Goal: Obtain resource: Download file/media

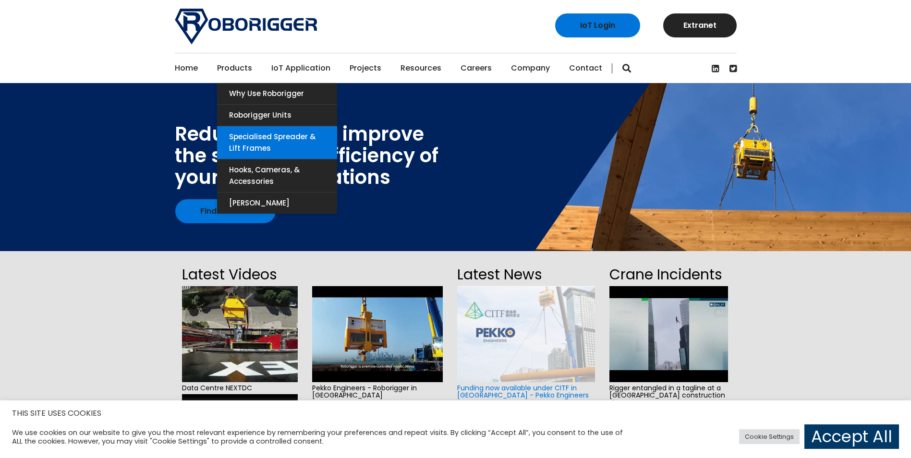
click at [282, 145] on link "Specialised Spreader & Lift Frames" at bounding box center [277, 142] width 120 height 33
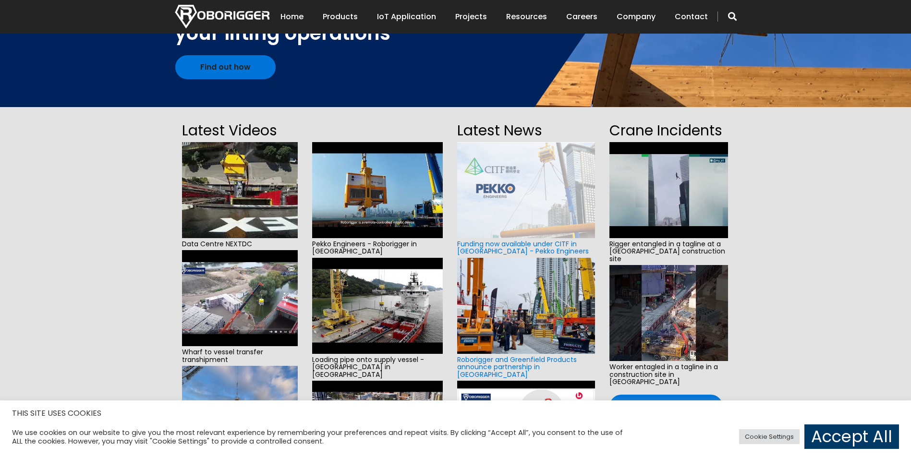
scroll to position [192, 0]
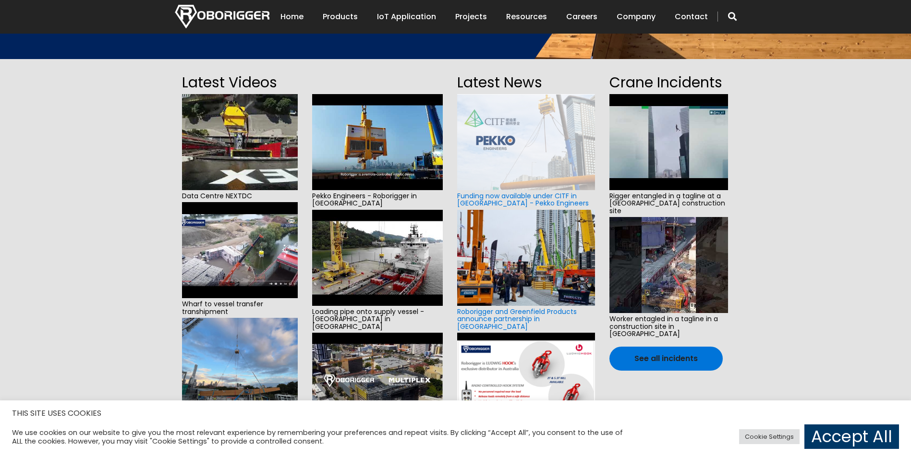
click at [245, 127] on img at bounding box center [240, 142] width 116 height 96
click at [98, 367] on section "Latest Videos Data Centre NEXTDC Wharf to vessel transfer transhipment Installa…" at bounding box center [455, 274] width 911 height 431
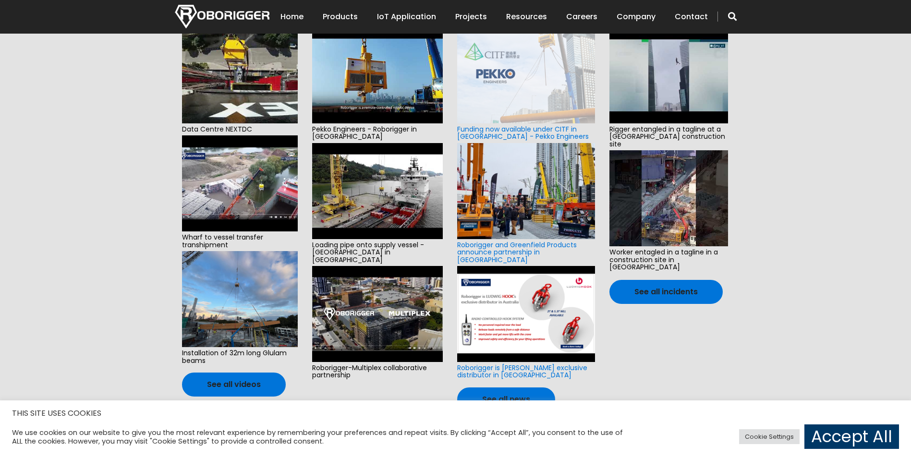
scroll to position [288, 0]
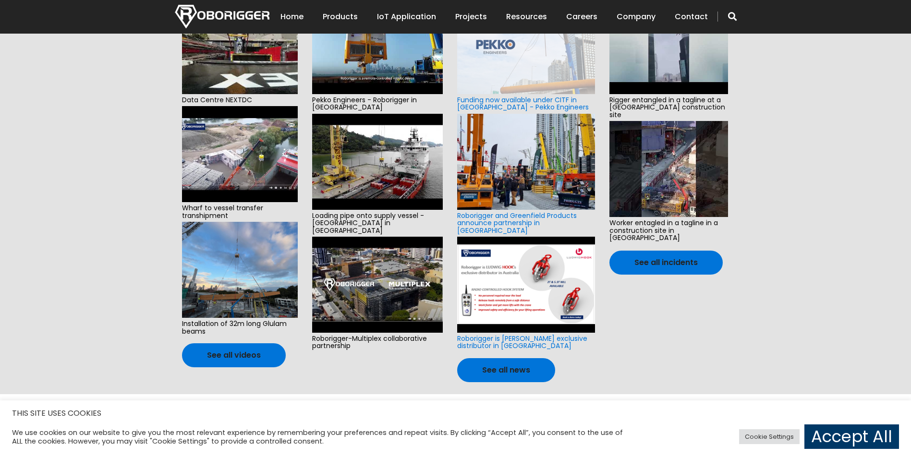
click at [231, 279] on img at bounding box center [240, 270] width 116 height 96
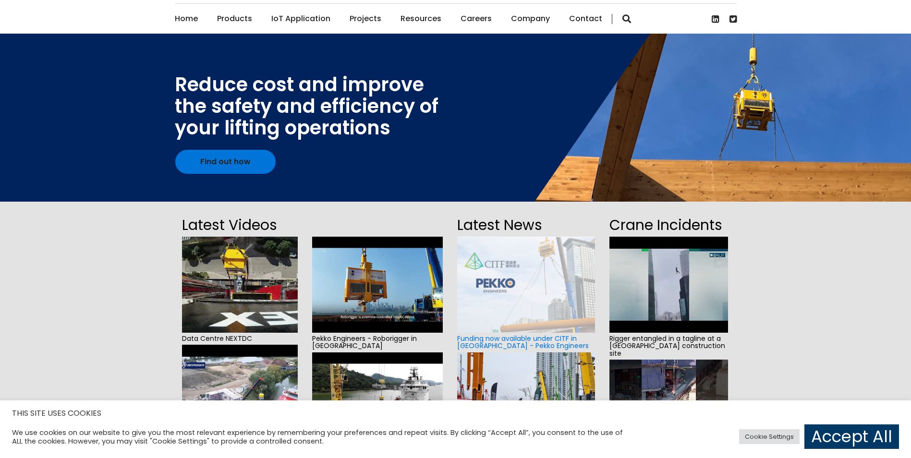
scroll to position [48, 0]
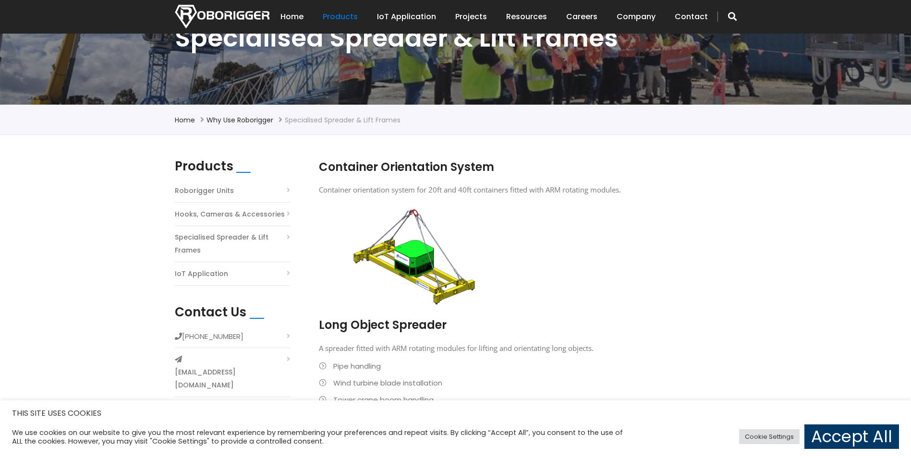
scroll to position [144, 0]
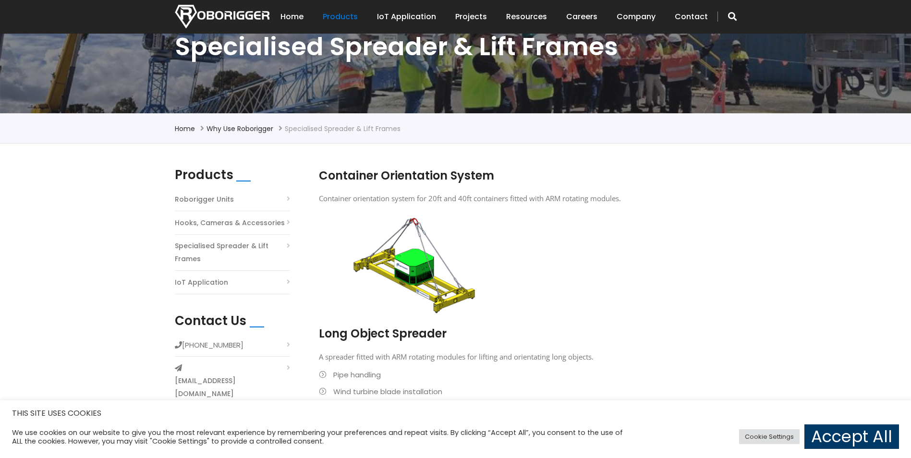
click at [206, 193] on link "Roborigger Units" at bounding box center [204, 199] width 59 height 13
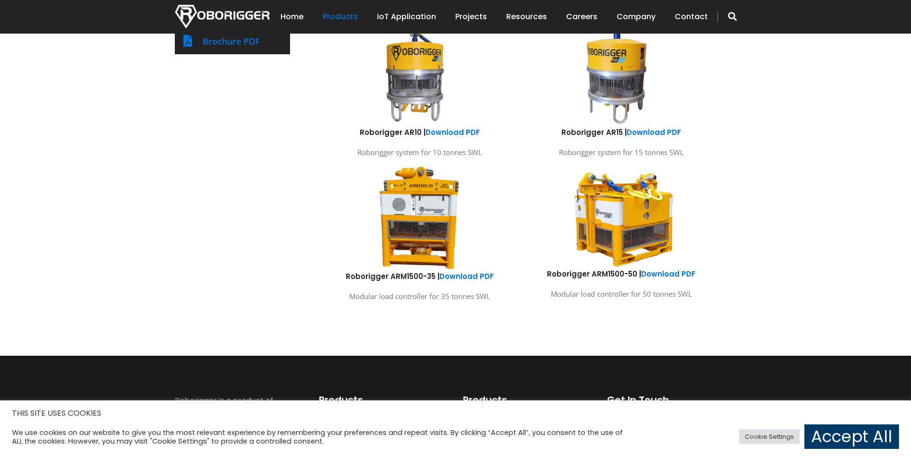
scroll to position [480, 0]
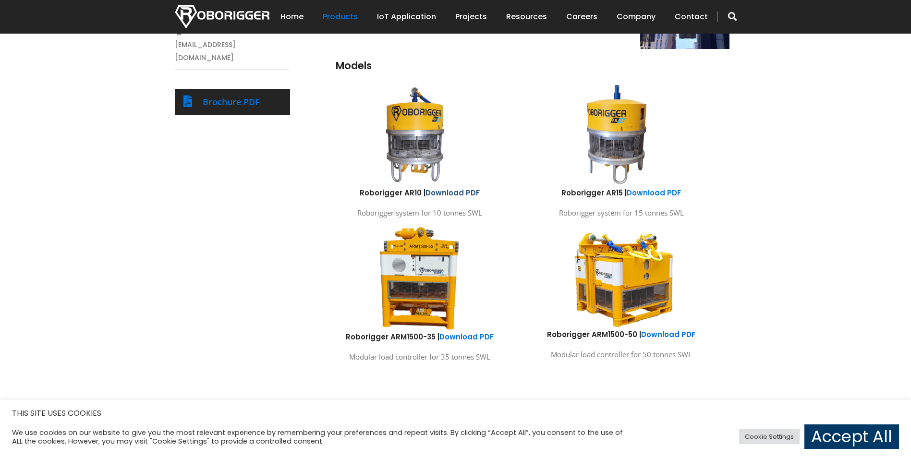
click at [448, 193] on link "Download PDF" at bounding box center [452, 193] width 54 height 10
click at [458, 338] on link "Download PDF" at bounding box center [466, 337] width 54 height 10
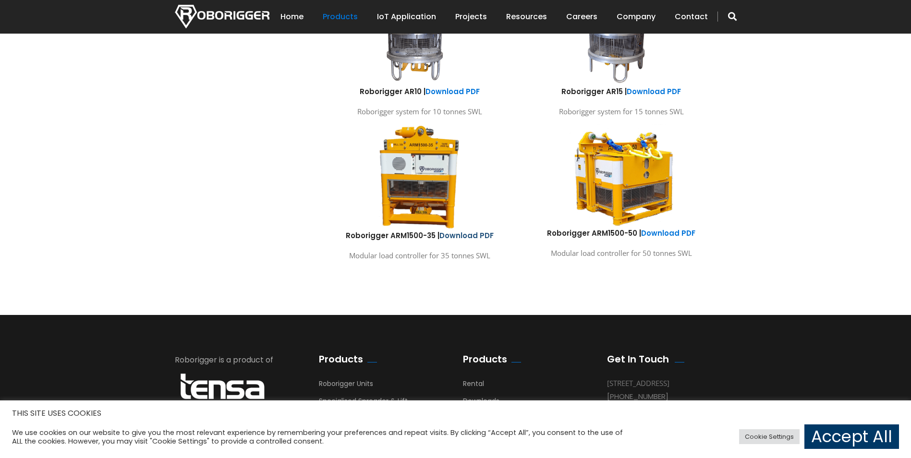
scroll to position [678, 0]
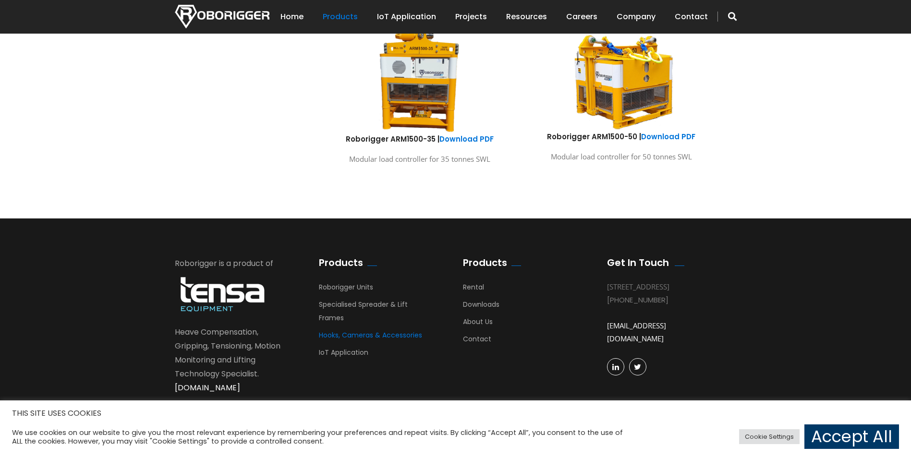
click at [364, 338] on link "Hooks, Cameras & Accessories" at bounding box center [370, 337] width 103 height 14
click at [358, 288] on link "Roborigger Units" at bounding box center [346, 289] width 54 height 14
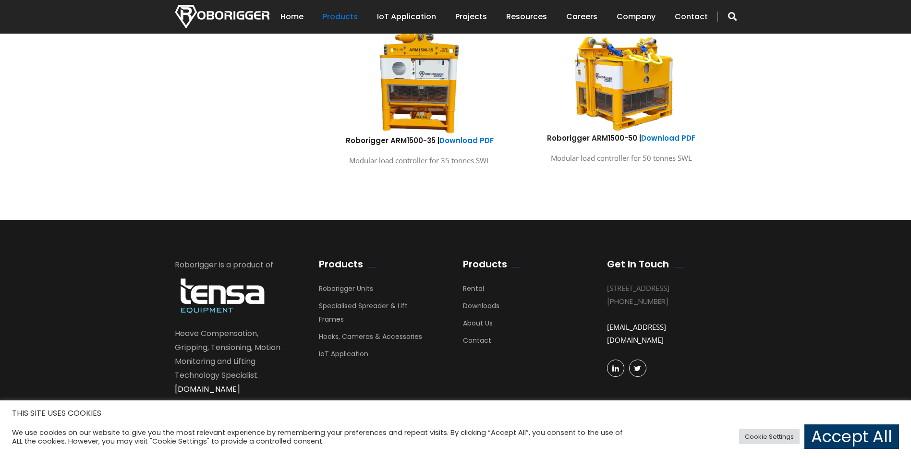
scroll to position [678, 0]
